Goal: Task Accomplishment & Management: Manage account settings

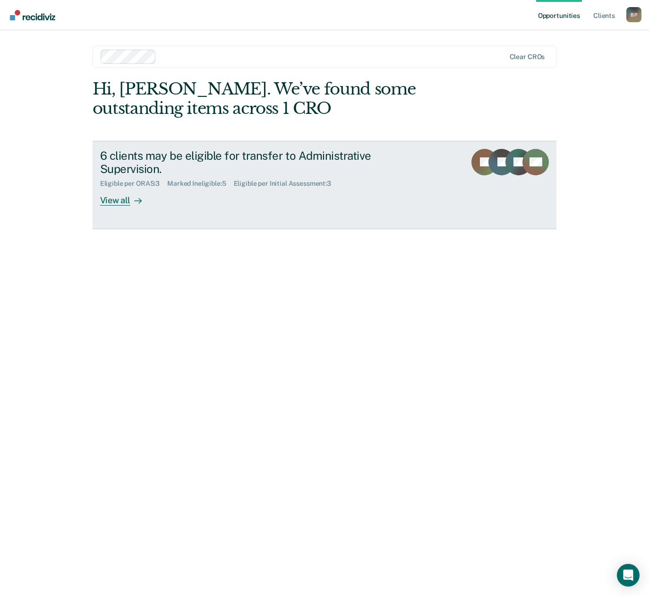
click at [123, 206] on link "6 clients may be eligible for transfer to Administrative Supervision. Eligible …" at bounding box center [325, 185] width 465 height 88
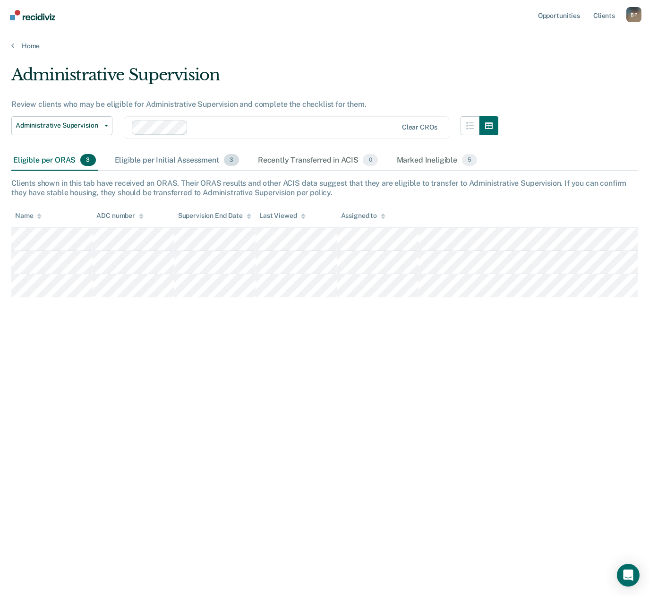
click at [171, 162] on div "Eligible per Initial Assessment 3" at bounding box center [177, 160] width 128 height 21
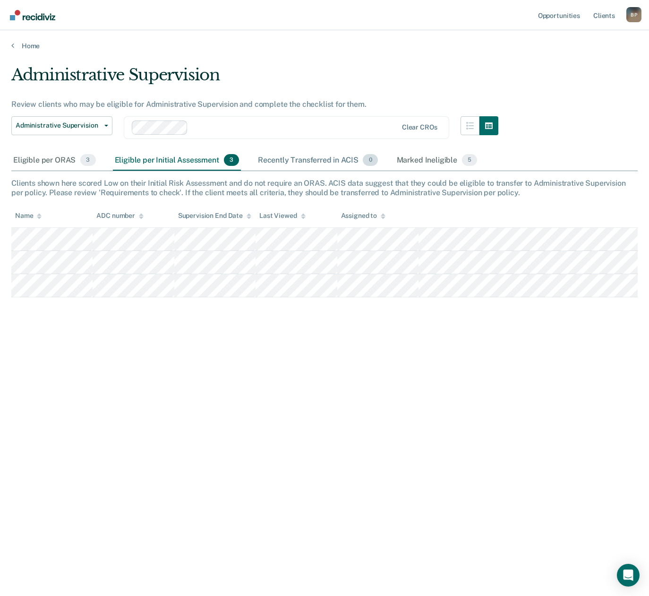
click at [303, 160] on div "Recently Transferred in ACIS 0" at bounding box center [318, 160] width 124 height 21
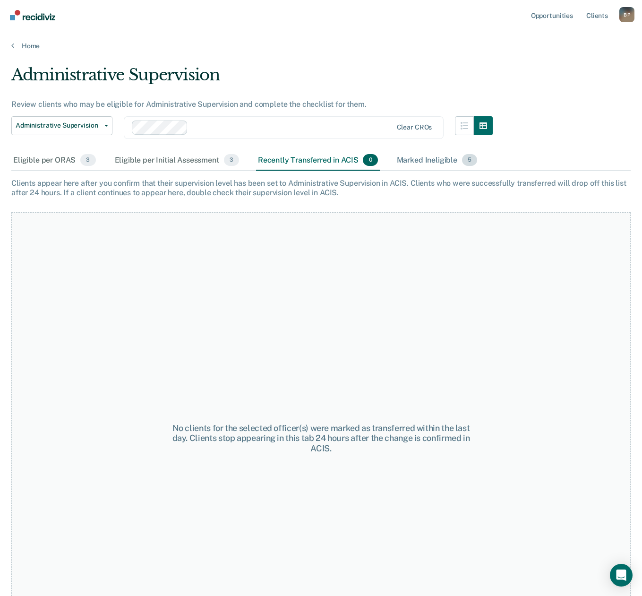
click at [436, 161] on div "Marked Ineligible 5" at bounding box center [437, 160] width 85 height 21
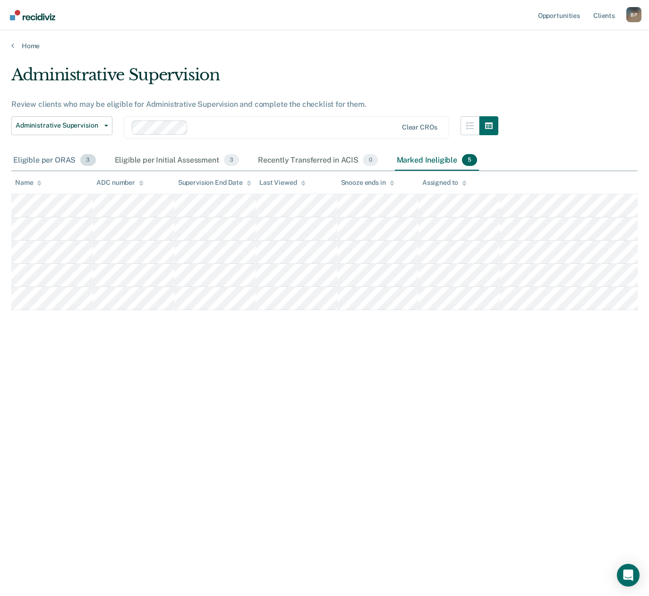
click at [26, 159] on div "Eligible per ORAS 3" at bounding box center [54, 160] width 86 height 21
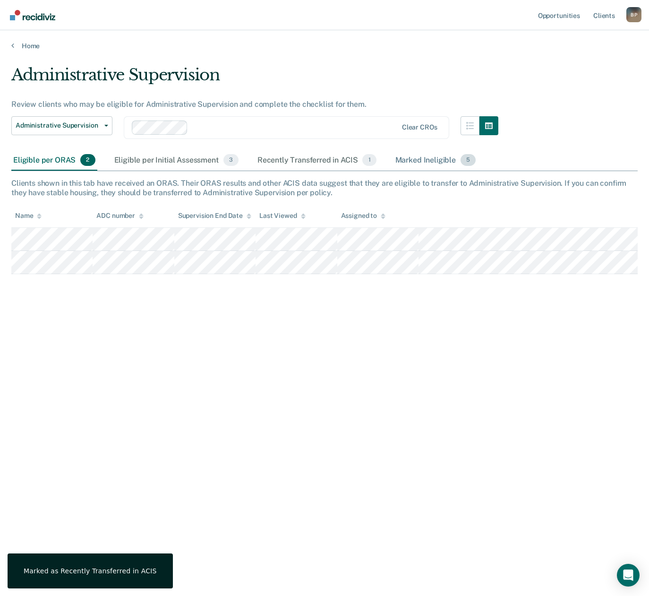
click at [409, 158] on div "Marked Ineligible 5" at bounding box center [436, 160] width 85 height 21
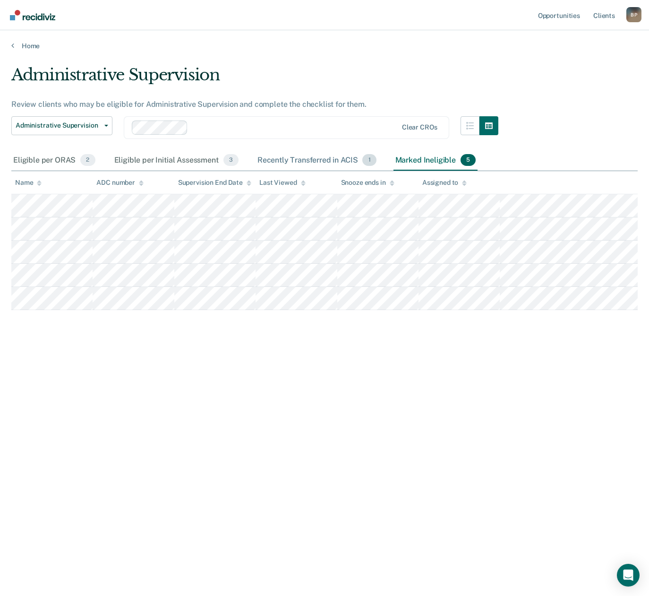
click at [299, 160] on div "Recently Transferred in ACIS 1" at bounding box center [317, 160] width 123 height 21
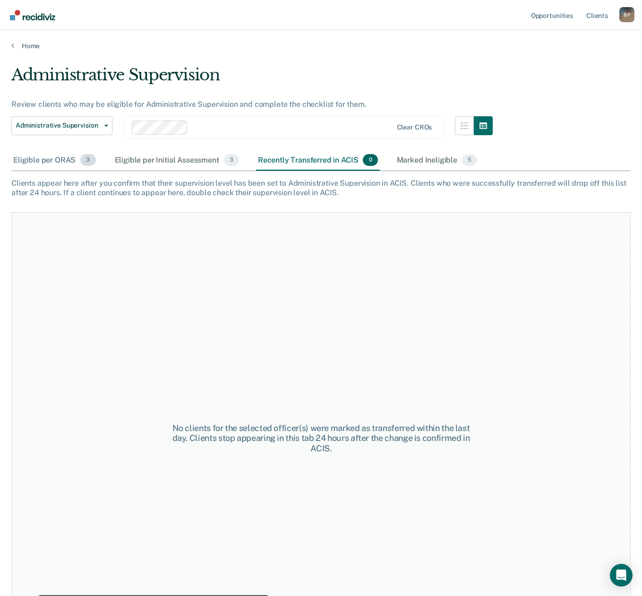
click at [52, 155] on div "Eligible per ORAS 3" at bounding box center [54, 160] width 86 height 21
